Goal: Find specific page/section: Find specific page/section

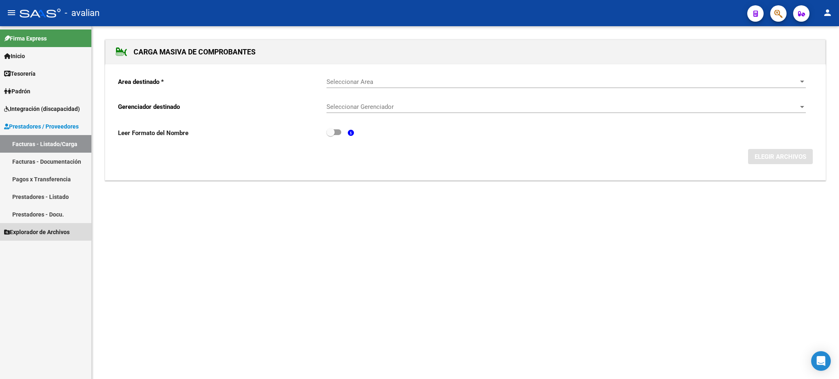
click at [45, 230] on span "Explorador de Archivos" at bounding box center [37, 232] width 66 height 9
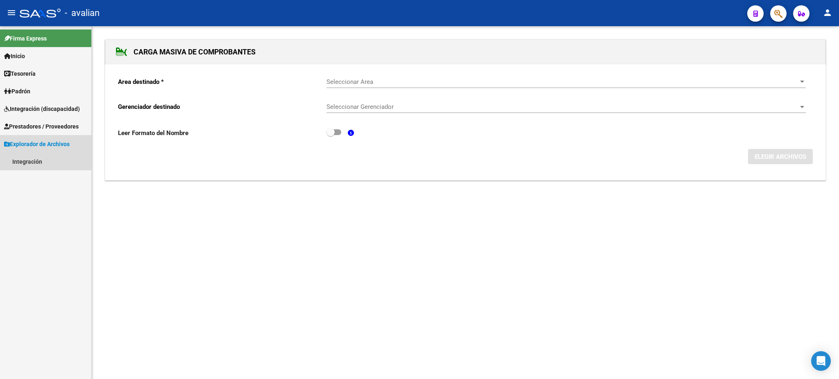
click at [43, 142] on span "Explorador de Archivos" at bounding box center [37, 144] width 66 height 9
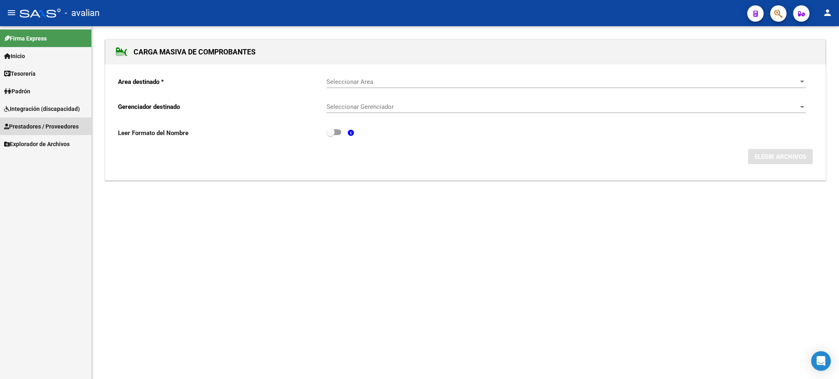
click at [47, 124] on span "Prestadores / Proveedores" at bounding box center [41, 126] width 75 height 9
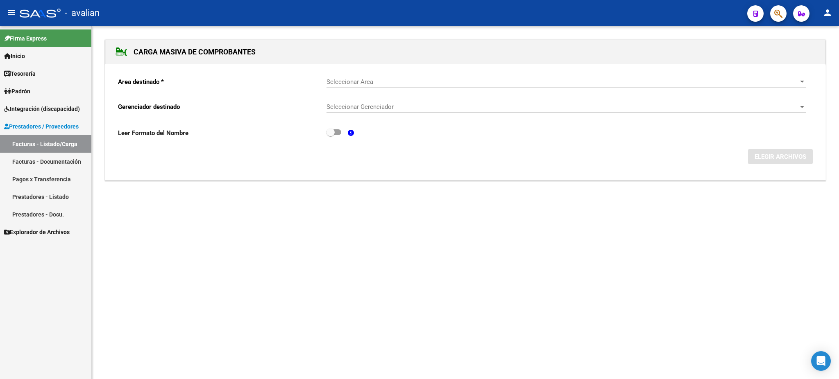
click at [37, 146] on link "Facturas - Listado/Carga" at bounding box center [45, 144] width 91 height 18
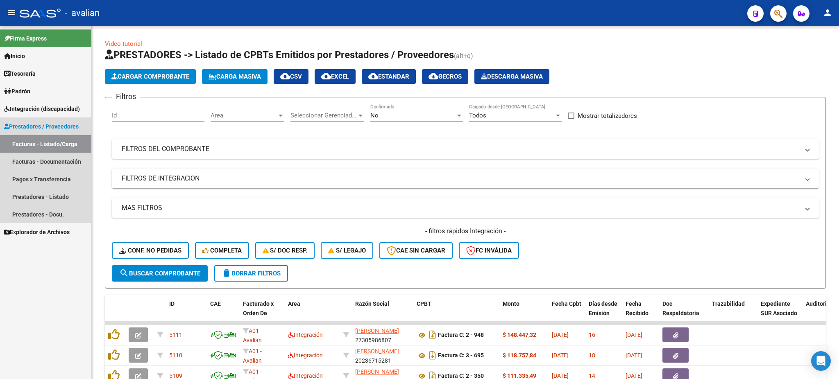
click at [35, 129] on span "Prestadores / Proveedores" at bounding box center [41, 126] width 75 height 9
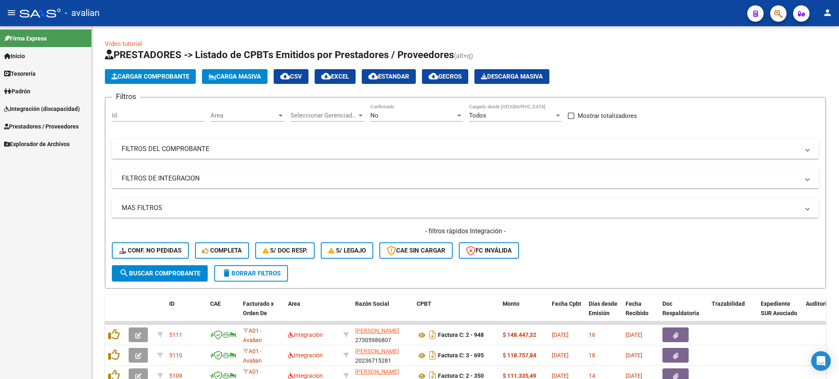
click at [41, 109] on span "Integración (discapacidad)" at bounding box center [42, 108] width 76 height 9
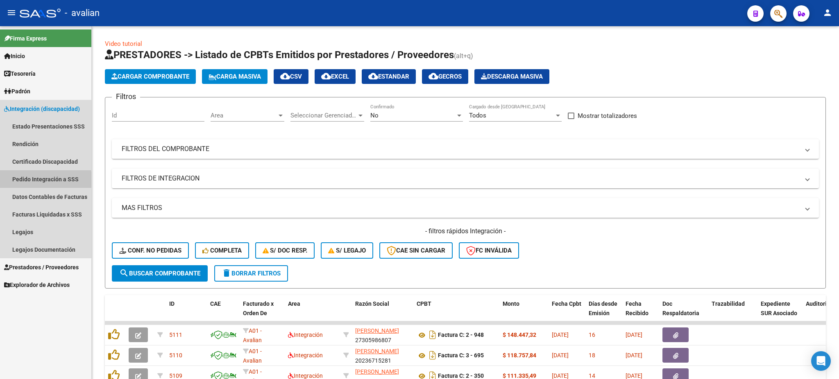
click at [22, 180] on link "Pedido Integración a SSS" at bounding box center [45, 179] width 91 height 18
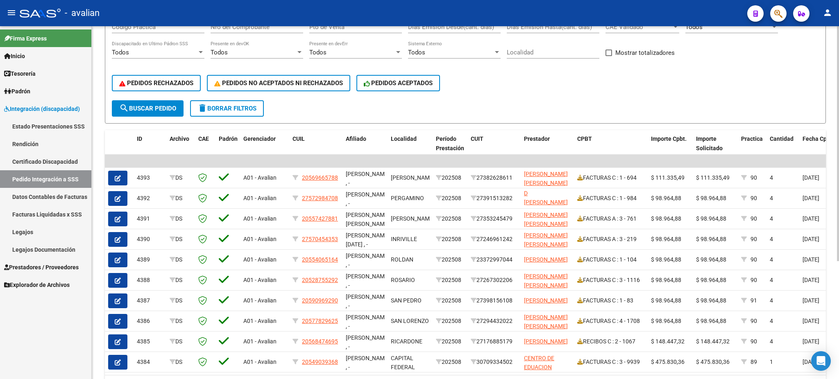
scroll to position [178, 0]
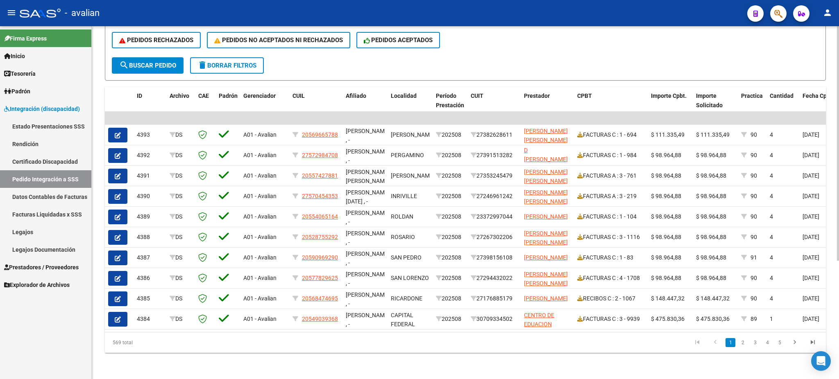
click at [832, 379] on div "DS.DEVOK: Último Archivo SSS publicado hace: 1 días - DS.DEVERR: Último Archivo…" at bounding box center [466, 116] width 749 height 525
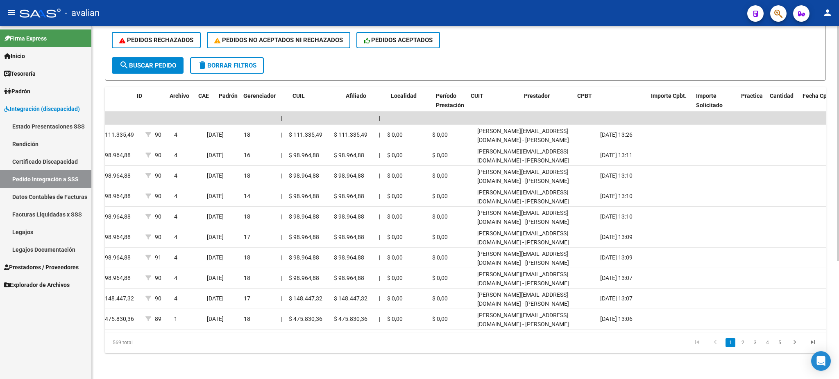
scroll to position [0, 0]
